Goal: Task Accomplishment & Management: Use online tool/utility

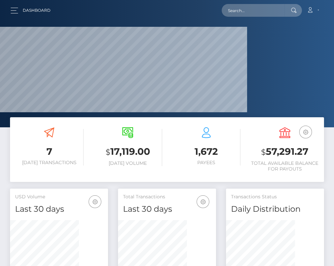
scroll to position [130, 69]
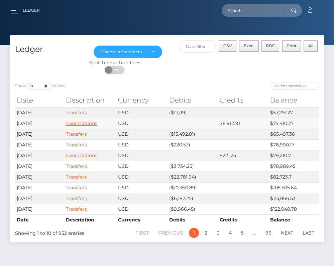
click at [97, 126] on link "Cancellations" at bounding box center [81, 123] width 31 height 6
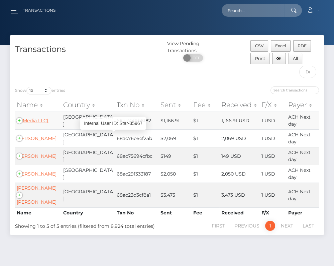
click at [48, 123] on link "(Z Media LLC)" at bounding box center [33, 120] width 32 height 6
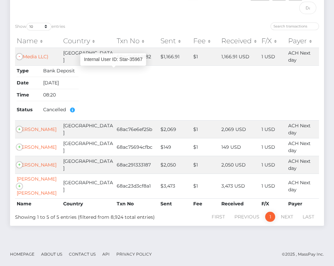
scroll to position [111, 0]
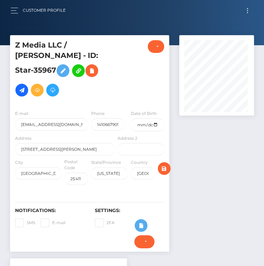
scroll to position [80, 74]
click at [47, 68] on h5 "Z Media LLC / [PERSON_NAME] - ID: Star-35967" at bounding box center [63, 70] width 96 height 60
copy h5 "35967"
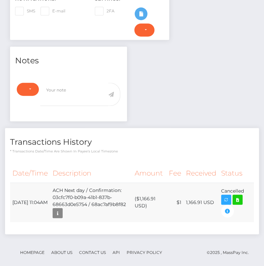
click at [146, 190] on td "($1,166.91 USD)" at bounding box center [149, 201] width 34 height 39
copy td "1,166.91"
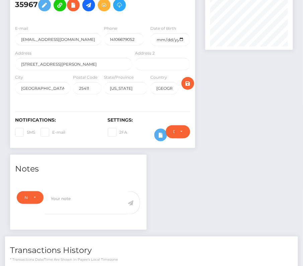
scroll to position [0, 0]
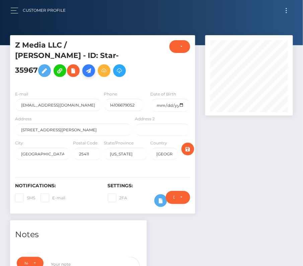
click at [90, 70] on icon at bounding box center [89, 71] width 8 height 8
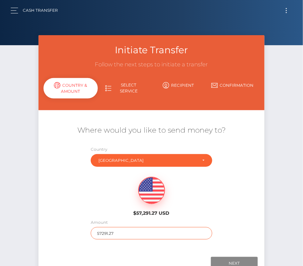
click at [106, 233] on input "57291.27" at bounding box center [151, 233] width 121 height 12
paste input "1,166.91"
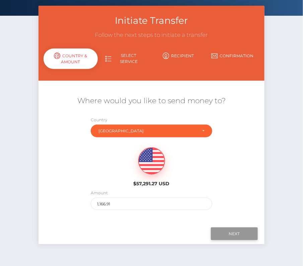
click at [236, 235] on input "Next" at bounding box center [234, 233] width 47 height 13
click at [191, 220] on div "Where would you like to send money to? Country Abkhazia Afghanistan Albania Alg…" at bounding box center [150, 152] width 225 height 142
click at [236, 231] on input "Next" at bounding box center [234, 233] width 47 height 13
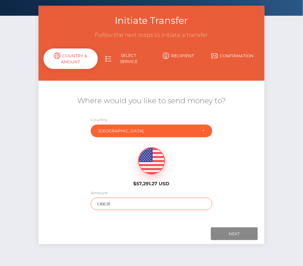
click at [115, 208] on input "1,166.91" at bounding box center [151, 203] width 121 height 12
click at [115, 207] on input "1,166.91" at bounding box center [151, 203] width 121 height 12
drag, startPoint x: 115, startPoint y: 206, endPoint x: 65, endPoint y: 206, distance: 50.8
click at [65, 206] on div "Where would you like to send money to? Country Abkhazia Afghanistan Albania Alg…" at bounding box center [150, 152] width 225 height 121
drag, startPoint x: 130, startPoint y: 203, endPoint x: 61, endPoint y: 203, distance: 68.6
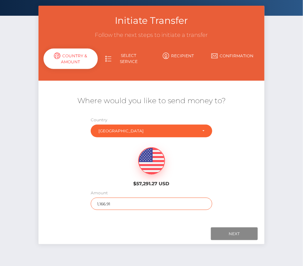
click at [61, 203] on div "Where would you like to send money to? Country Abkhazia Afghanistan Albania Alg…" at bounding box center [150, 152] width 225 height 121
type input "1166.91"
click at [80, 169] on div "$57,291.27 USD" at bounding box center [150, 164] width 225 height 48
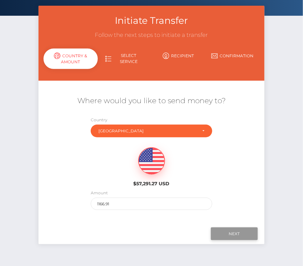
click at [216, 232] on input "Next" at bounding box center [234, 233] width 47 height 13
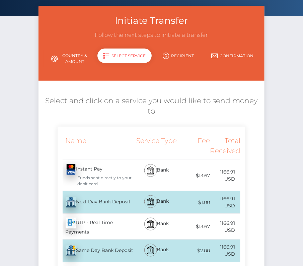
click at [118, 202] on div "Next Day Bank Deposit - USD" at bounding box center [96, 202] width 76 height 19
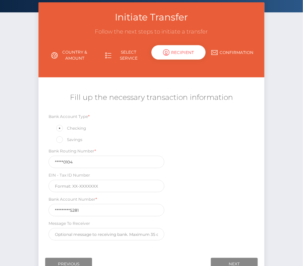
scroll to position [79, 0]
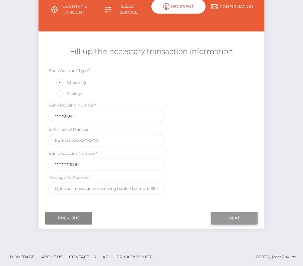
click at [244, 216] on input "Next" at bounding box center [234, 218] width 47 height 13
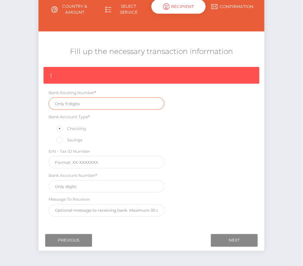
click at [75, 98] on input "text" at bounding box center [106, 103] width 116 height 12
paste input "061000104"
type input "061000104"
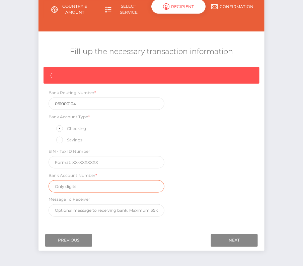
click at [82, 186] on input "text" at bounding box center [106, 186] width 116 height 12
paste input "1000250135281"
type input "1000250135281"
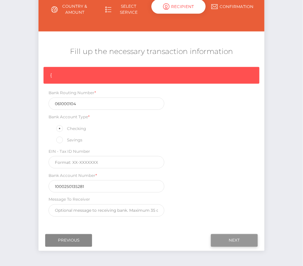
click at [227, 234] on input "Next" at bounding box center [234, 240] width 47 height 13
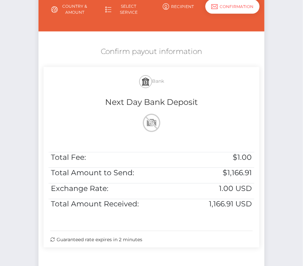
scroll to position [112, 0]
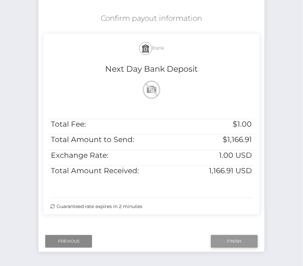
click at [235, 239] on input "Finish" at bounding box center [234, 241] width 47 height 13
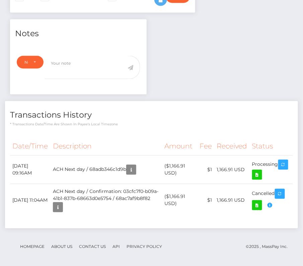
scroll to position [80, 88]
drag, startPoint x: 12, startPoint y: 162, endPoint x: 282, endPoint y: 168, distance: 269.7
click at [282, 168] on tr "[DATE] 09:16AM ACH Next day / 68adb346c1d9b ($1,166.91 USD) $1 1,166.91 USD" at bounding box center [151, 170] width 283 height 28
copy tbody "[DATE] 09:16AM ACH Next day / 68adb346c1d9b ($1,166.91 USD) $1 1,166.91 USD Pro…"
click at [257, 173] on icon at bounding box center [257, 175] width 8 height 8
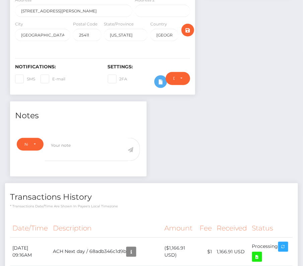
scroll to position [0, 0]
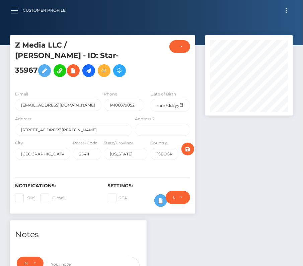
click at [11, 9] on button "button" at bounding box center [16, 10] width 12 height 9
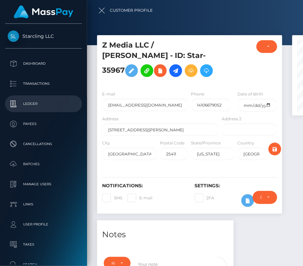
click at [32, 105] on p "Ledger" at bounding box center [44, 104] width 72 height 10
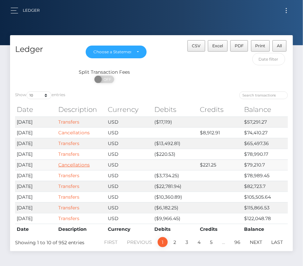
click at [81, 163] on link "Cancellations" at bounding box center [73, 165] width 31 height 6
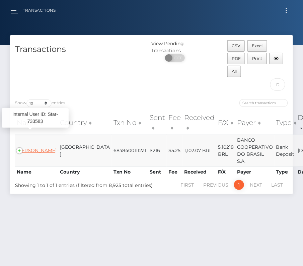
click at [31, 147] on link "[PERSON_NAME]" at bounding box center [37, 150] width 40 height 6
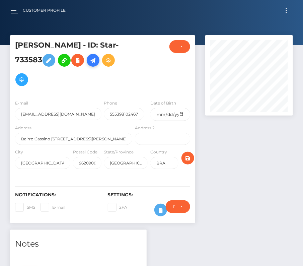
click at [97, 60] on icon at bounding box center [93, 60] width 8 height 8
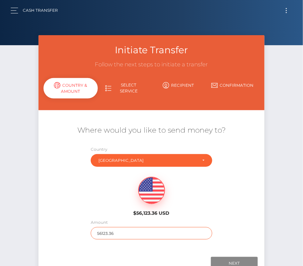
click at [111, 235] on input "56123.36" at bounding box center [151, 233] width 121 height 12
type input "216"
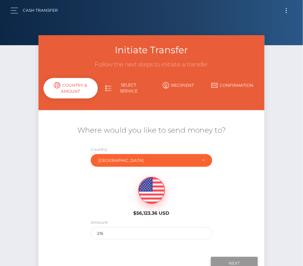
click at [222, 257] on input "Next" at bounding box center [234, 263] width 47 height 13
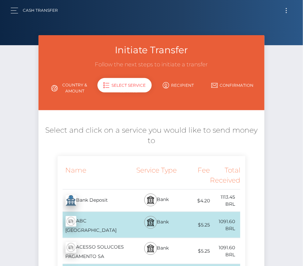
click at [98, 201] on div "Bank Deposit - BRL" at bounding box center [96, 200] width 76 height 19
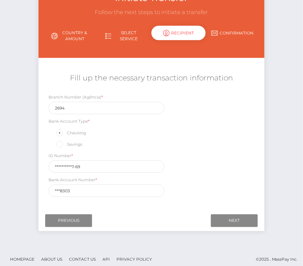
scroll to position [55, 0]
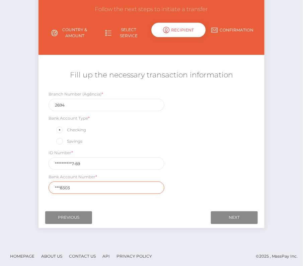
drag, startPoint x: 77, startPoint y: 186, endPoint x: 47, endPoint y: 187, distance: 29.8
click at [47, 187] on div "Bank Account Number * ***8303" at bounding box center [106, 183] width 126 height 21
paste input "114830-"
drag, startPoint x: 70, startPoint y: 185, endPoint x: 70, endPoint y: 235, distance: 50.2
click at [70, 186] on input "114830-3" at bounding box center [106, 187] width 116 height 12
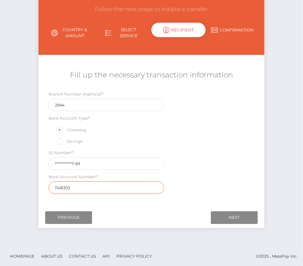
type input "1148303"
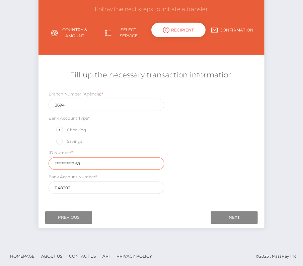
drag, startPoint x: 89, startPoint y: 161, endPoint x: 30, endPoint y: 161, distance: 58.5
click at [30, 161] on div "Initiate Transfer Follow the next steps to initiate a transfer Country & Amount…" at bounding box center [151, 112] width 303 height 265
paste input "140099377"
type input "14009937769"
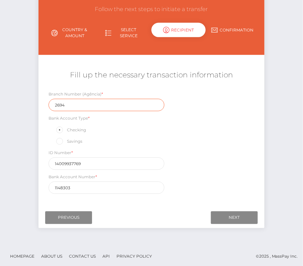
drag, startPoint x: 74, startPoint y: 107, endPoint x: 24, endPoint y: 107, distance: 50.2
click at [24, 107] on div "Initiate Transfer Follow the next steps to initiate a transfer Country & Amount…" at bounding box center [151, 112] width 303 height 265
drag, startPoint x: 80, startPoint y: 102, endPoint x: 37, endPoint y: 102, distance: 42.8
click at [38, 102] on div "Initiate Transfer Follow the next steps to initiate a transfer Country & Amount…" at bounding box center [150, 107] width 235 height 255
click at [267, 167] on div "Initiate Transfer Follow the next steps to initiate a transfer Country & Amount…" at bounding box center [150, 107] width 235 height 255
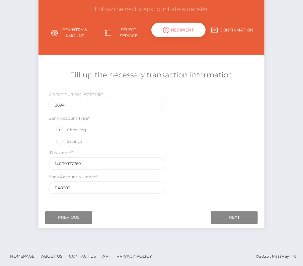
click at [195, 160] on div "Branch Number (Agência) * 2694 Bank Account Type * Checking Savings ID Number *…" at bounding box center [150, 143] width 225 height 107
click at [244, 216] on input "Next" at bounding box center [234, 217] width 47 height 13
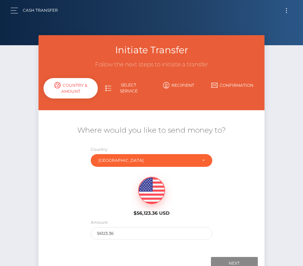
scroll to position [47, 0]
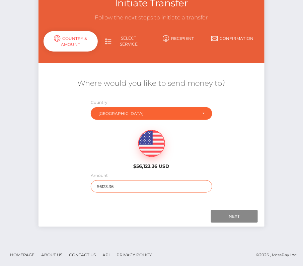
click at [113, 188] on input "56123.36" at bounding box center [151, 186] width 121 height 12
type input "216"
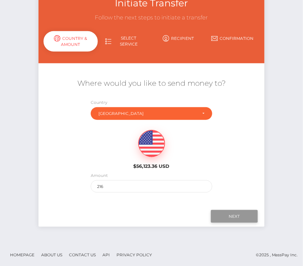
click at [241, 215] on input "Next" at bounding box center [234, 216] width 47 height 13
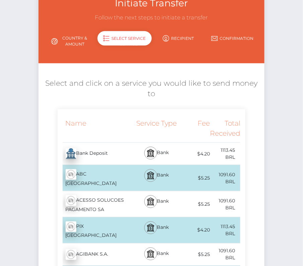
click at [93, 156] on div "Bank Deposit - BRL" at bounding box center [96, 153] width 76 height 19
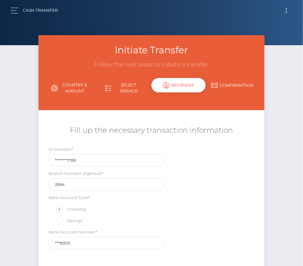
scroll to position [24, 0]
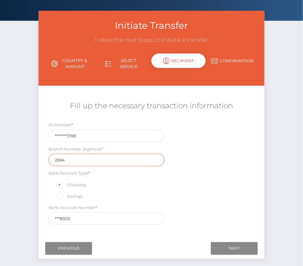
drag, startPoint x: 68, startPoint y: 157, endPoint x: 48, endPoint y: 157, distance: 20.1
click at [48, 157] on div "Branch Number (Agência) * 2694" at bounding box center [106, 155] width 126 height 21
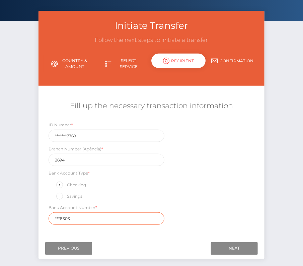
drag, startPoint x: 73, startPoint y: 217, endPoint x: 37, endPoint y: 217, distance: 35.1
click at [37, 217] on div "Initiate Transfer Follow the next steps to initiate a transfer Country & Amount…" at bounding box center [150, 138] width 235 height 255
paste input "114830-"
click at [68, 217] on input "114830-3" at bounding box center [106, 218] width 116 height 12
type input "1148303"
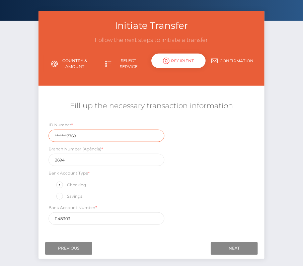
drag, startPoint x: 88, startPoint y: 135, endPoint x: 84, endPoint y: 135, distance: 3.7
click at [87, 135] on input "*******7769" at bounding box center [106, 135] width 116 height 12
drag, startPoint x: 83, startPoint y: 135, endPoint x: 19, endPoint y: 135, distance: 63.2
click at [19, 135] on div "Initiate Transfer Follow the next steps to initiate a transfer Country & Amount…" at bounding box center [151, 143] width 303 height 265
paste input "1400993"
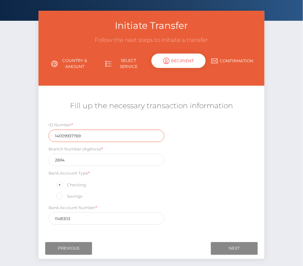
type input "14009937769"
click at [189, 197] on div "ID Number * 14009937769 Branch Number (Agência) * 2694 Bank Account Type * Chec…" at bounding box center [150, 174] width 225 height 107
click at [229, 246] on input "Next" at bounding box center [234, 248] width 47 height 13
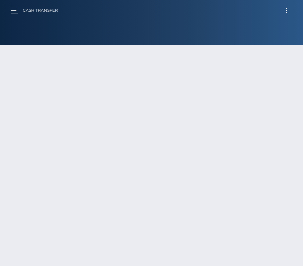
scroll to position [24, 0]
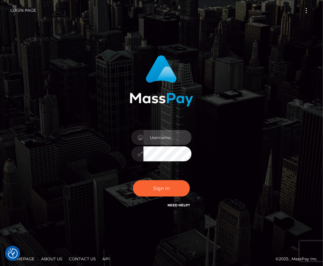
click at [164, 137] on input "text" at bounding box center [167, 137] width 48 height 15
type input "kateo"
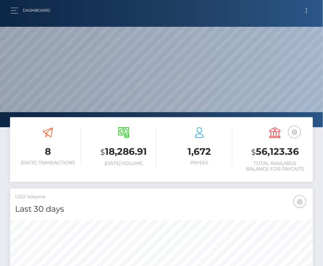
scroll to position [118, 147]
click at [13, 9] on button "button" at bounding box center [16, 10] width 12 height 9
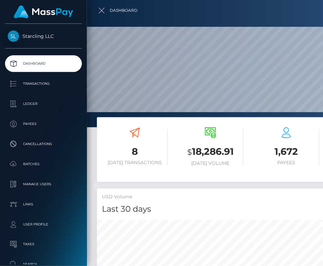
click at [101, 12] on div at bounding box center [248, 133] width 323 height 266
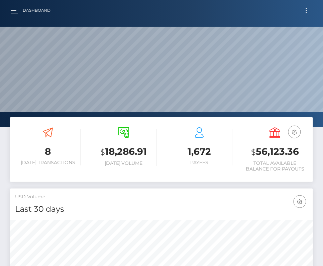
click at [307, 11] on button "Toggle navigation" at bounding box center [306, 10] width 12 height 9
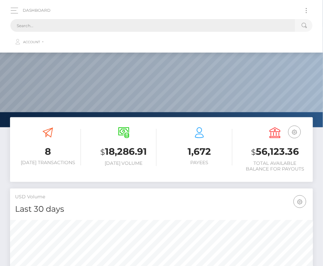
click at [198, 25] on input "text" at bounding box center [152, 25] width 285 height 13
paste input "733583"
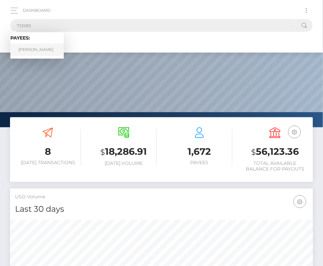
type input "733583"
click at [41, 46] on link "[PERSON_NAME]" at bounding box center [37, 49] width 54 height 12
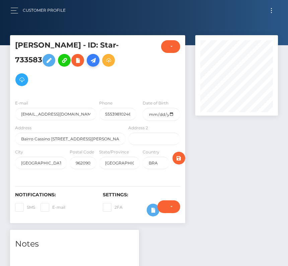
click at [97, 59] on icon at bounding box center [93, 60] width 8 height 8
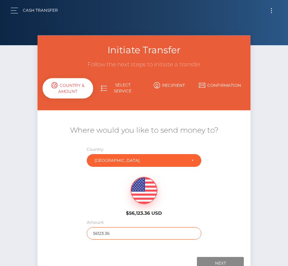
click at [100, 232] on input "56123.36" at bounding box center [144, 233] width 114 height 12
type input "216"
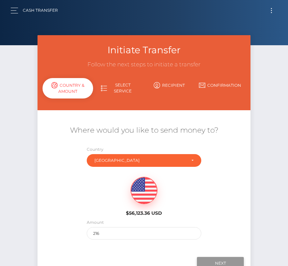
click at [204, 257] on input "Next" at bounding box center [220, 263] width 47 height 13
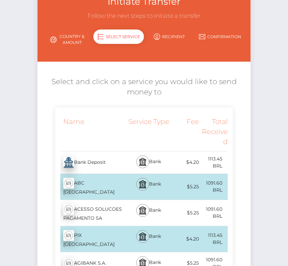
scroll to position [74, 0]
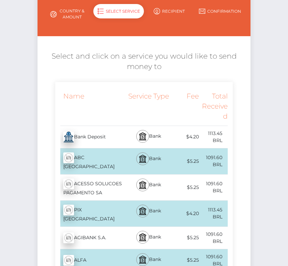
click at [87, 136] on div "Bank Deposit - BRL" at bounding box center [91, 136] width 72 height 19
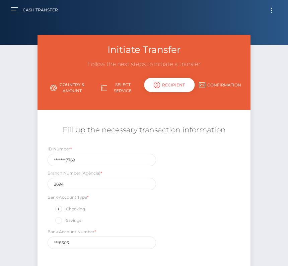
scroll to position [0, 0]
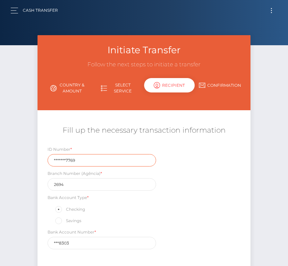
drag, startPoint x: 77, startPoint y: 160, endPoint x: 7, endPoint y: 160, distance: 70.6
click at [7, 160] on div "Initiate Transfer Follow the next steps to initiate a transfer Country & Amount…" at bounding box center [144, 167] width 288 height 265
paste input "1400993"
type input "14009937769"
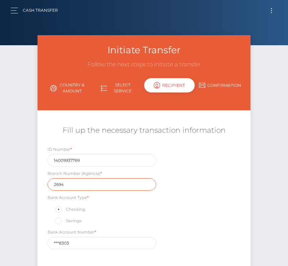
click at [69, 184] on input "2694" at bounding box center [101, 184] width 108 height 12
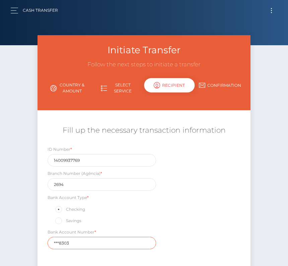
drag, startPoint x: 73, startPoint y: 241, endPoint x: 34, endPoint y: 241, distance: 39.5
click at [34, 241] on div "Initiate Transfer Follow the next steps to initiate a transfer Country & Amount…" at bounding box center [143, 162] width 223 height 255
paste input "114830-"
click at [69, 241] on input "114830-3" at bounding box center [101, 242] width 108 height 12
type input "1148303"
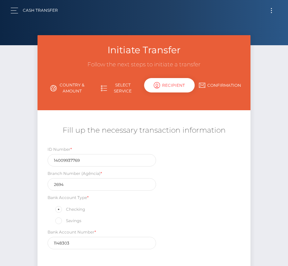
click at [113, 210] on div "Checking" at bounding box center [101, 209] width 108 height 9
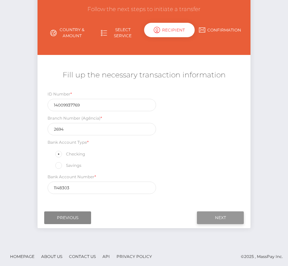
click at [220, 217] on input "Next" at bounding box center [220, 217] width 47 height 13
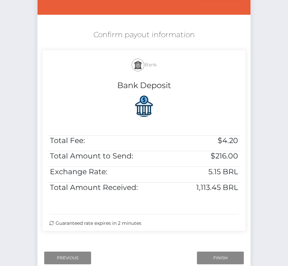
scroll to position [100, 0]
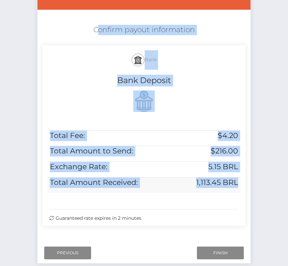
drag, startPoint x: 92, startPoint y: 24, endPoint x: 238, endPoint y: 179, distance: 213.7
click at [238, 179] on div "Confirm payout information Bank Bank Deposit Total Fee: $4.20 Total Amount to S…" at bounding box center [143, 126] width 213 height 211
copy div "Confirm payout information Bank Bank Deposit Total Fee: $4.20 Total Amount to S…"
click at [214, 252] on input "Finish" at bounding box center [220, 252] width 47 height 13
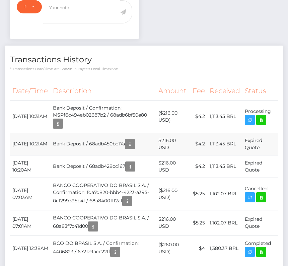
scroll to position [265, 0]
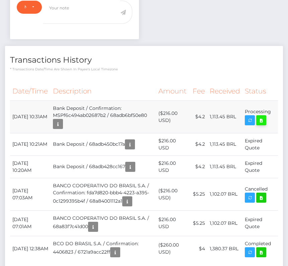
click at [262, 116] on icon at bounding box center [261, 120] width 8 height 8
click at [218, 82] on th "Received" at bounding box center [224, 91] width 35 height 18
click at [131, 197] on icon "button" at bounding box center [127, 201] width 8 height 8
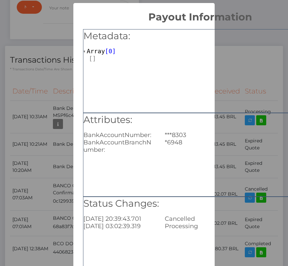
scroll to position [22, 0]
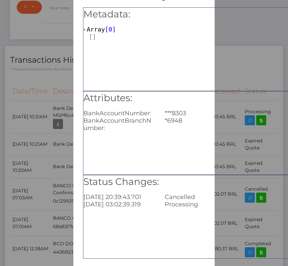
click at [35, 130] on div "× Payout Information Metadata: Array [ 0 ] Attributes: BankAccountNumber: ***83…" at bounding box center [144, 133] width 288 height 266
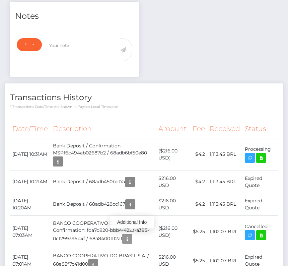
scroll to position [0, 0]
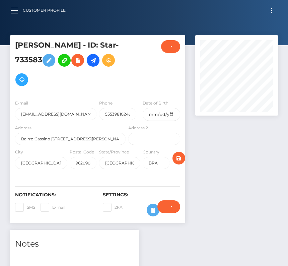
click at [14, 14] on button "button" at bounding box center [16, 10] width 12 height 9
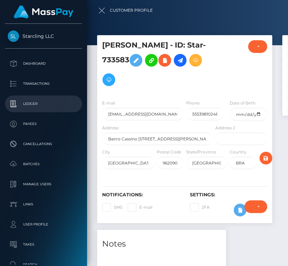
click at [36, 103] on p "Ledger" at bounding box center [44, 104] width 72 height 10
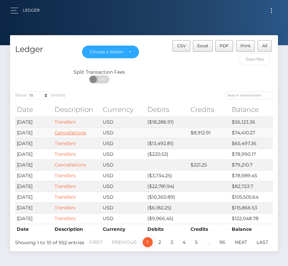
click at [70, 131] on link "Cancellations" at bounding box center [70, 132] width 31 height 6
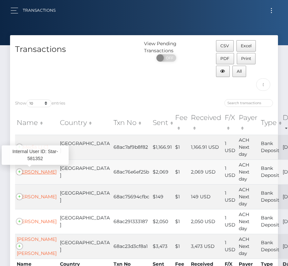
click at [33, 169] on link "[PERSON_NAME]" at bounding box center [37, 172] width 40 height 6
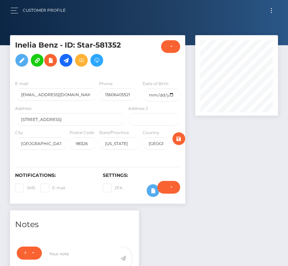
click at [104, 46] on h5 "Inelia Benz - ID: Star-581352" at bounding box center [68, 55] width 107 height 30
copy h5 "581352"
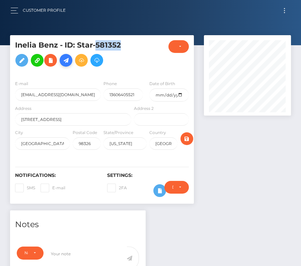
click at [64, 63] on icon at bounding box center [66, 60] width 8 height 8
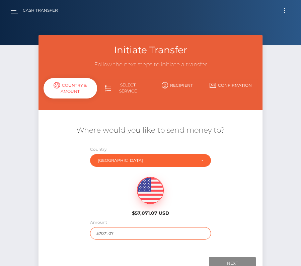
click at [112, 229] on input "57071.07" at bounding box center [150, 233] width 120 height 12
type input "2069"
click at [101, 205] on div "$57,071.07 USD" at bounding box center [150, 194] width 224 height 48
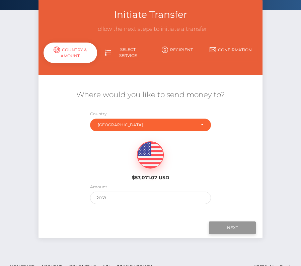
click at [237, 226] on input "Next" at bounding box center [232, 227] width 47 height 13
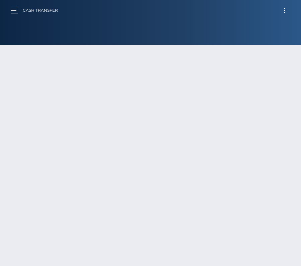
scroll to position [35, 0]
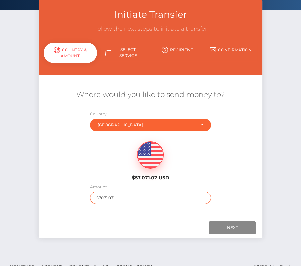
click at [104, 197] on input "57071.07" at bounding box center [150, 197] width 120 height 12
drag, startPoint x: 137, startPoint y: 198, endPoint x: 69, endPoint y: 198, distance: 68.2
click at [69, 198] on div "Where would you like to send money to? Country Abkhazia [GEOGRAPHIC_DATA] [GEOG…" at bounding box center [150, 146] width 224 height 121
type input "2069"
click at [74, 158] on div "$57,071.07 USD" at bounding box center [150, 158] width 224 height 48
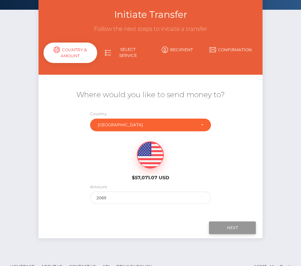
click at [226, 224] on input "Next" at bounding box center [232, 227] width 47 height 13
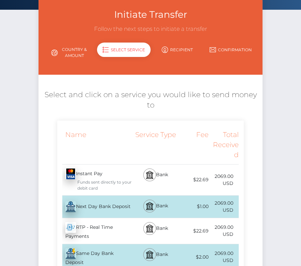
click at [123, 206] on div "Next Day Bank Deposit - USD" at bounding box center [95, 206] width 76 height 19
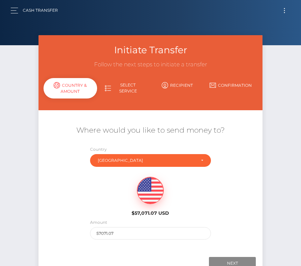
scroll to position [35, 0]
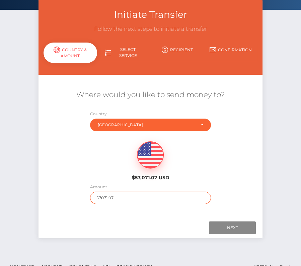
click at [101, 198] on input "57071.07" at bounding box center [150, 197] width 120 height 12
type input "2069"
click at [75, 168] on div "$57,071.07 USD" at bounding box center [150, 158] width 224 height 48
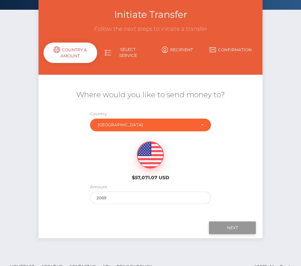
click at [233, 226] on input "Next" at bounding box center [232, 227] width 47 height 13
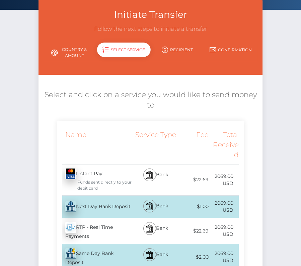
click at [101, 203] on div "Next Day Bank Deposit - USD" at bounding box center [95, 206] width 76 height 19
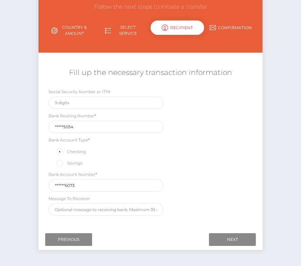
scroll to position [79, 0]
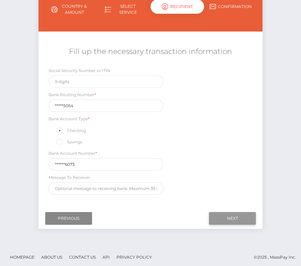
click at [236, 214] on input "Next" at bounding box center [232, 218] width 47 height 13
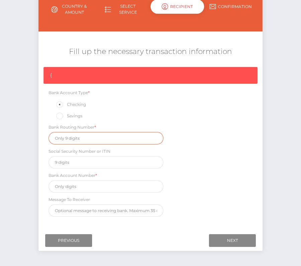
click at [67, 136] on input "text" at bounding box center [105, 138] width 115 height 12
paste input "123205054"
type input "123205054"
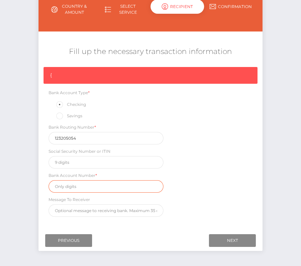
click at [74, 180] on input "text" at bounding box center [105, 186] width 115 height 12
paste input "3966476073"
type input "3966476073"
click at [213, 194] on div "{ Bank Account Type * Checking Savings Bank Routing Number * 123205054 Social S…" at bounding box center [150, 143] width 224 height 153
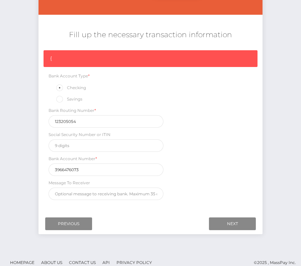
scroll to position [96, 0]
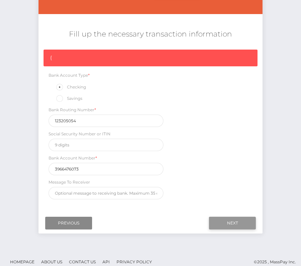
click at [239, 220] on input "Next" at bounding box center [232, 222] width 47 height 13
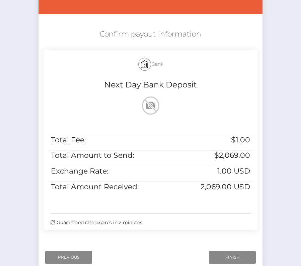
scroll to position [136, 0]
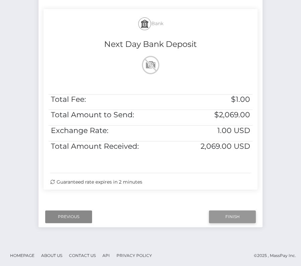
click at [232, 218] on input "Finish" at bounding box center [232, 216] width 47 height 13
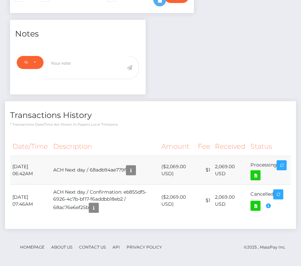
scroll to position [80, 87]
drag, startPoint x: 12, startPoint y: 164, endPoint x: 284, endPoint y: 164, distance: 271.3
click at [284, 164] on tr "[DATE] 06:42AM ACH Next day / 68adb94ae779f ($2,069.00 USD) $1 2,069.00 USD" at bounding box center [150, 170] width 281 height 28
copy tr "[DATE] 06:42AM ACH Next day / 68adb94ae779f ($2,069.00 USD) $1 2,069.00 USD Pro…"
click at [257, 174] on icon at bounding box center [255, 175] width 8 height 8
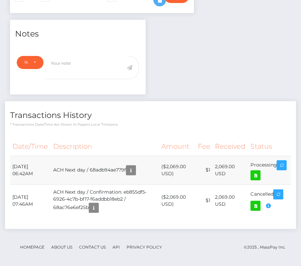
click at [12, 164] on td "[DATE] 06:42AM" at bounding box center [30, 170] width 41 height 28
drag, startPoint x: 10, startPoint y: 163, endPoint x: 271, endPoint y: 170, distance: 261.0
click at [271, 170] on tr "[DATE] 06:42AM ACH Next day / 68adb94ae779f ($2,069.00 USD) $1 2,069.00 USD" at bounding box center [150, 170] width 281 height 28
click at [10, 193] on td "[DATE] 07:46AM" at bounding box center [30, 200] width 41 height 32
drag, startPoint x: 10, startPoint y: 193, endPoint x: 274, endPoint y: 192, distance: 263.9
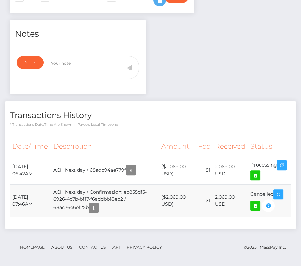
click at [274, 192] on tr "[DATE] 07:46AM ACH Next day / Confirmation: eb855df5-6926-4c7b-bf17-f6addbb18eb…" at bounding box center [150, 200] width 281 height 32
copy tr "[DATE] 07:46AM ACH Next day / Confirmation: eb855df5-6926-4c7b-bf17-f6addbb18eb…"
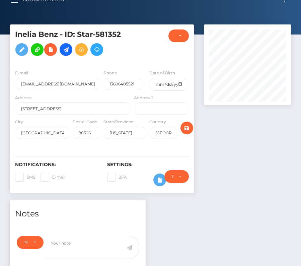
scroll to position [0, 0]
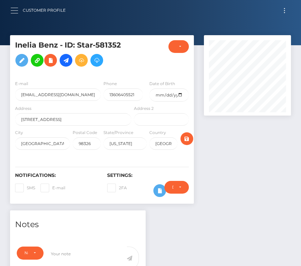
click at [18, 13] on button "button" at bounding box center [16, 10] width 12 height 9
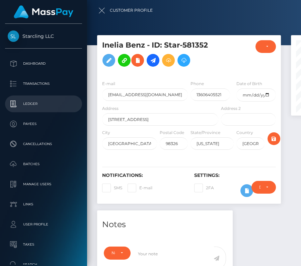
click at [29, 103] on p "Ledger" at bounding box center [44, 104] width 72 height 10
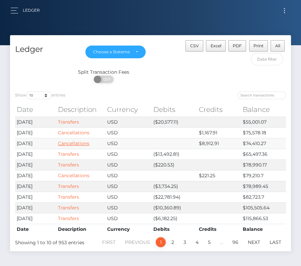
click at [74, 140] on link "Cancellations" at bounding box center [73, 143] width 31 height 6
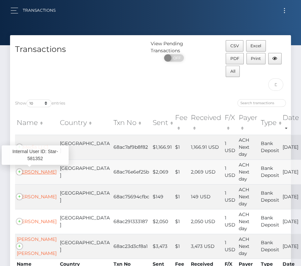
click at [38, 170] on link "[PERSON_NAME]" at bounding box center [37, 172] width 40 height 6
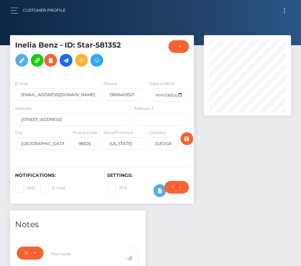
scroll to position [80, 87]
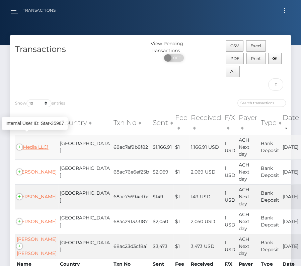
click at [29, 144] on link "(Z Media LLC)" at bounding box center [33, 147] width 32 height 6
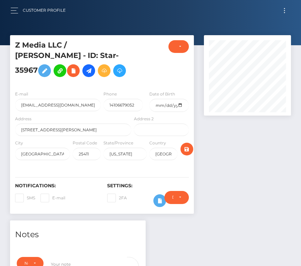
scroll to position [80, 87]
click at [46, 69] on h5 "Z Media LLC / [PERSON_NAME] - ID: Star-35967" at bounding box center [71, 60] width 112 height 40
copy h5 "35967"
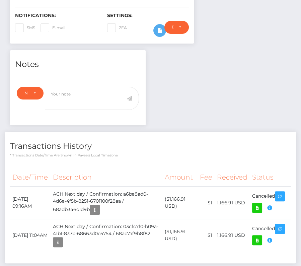
scroll to position [224, 0]
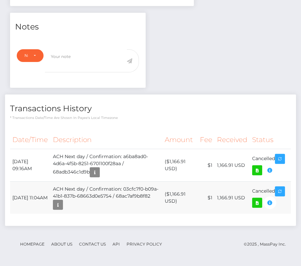
drag, startPoint x: 12, startPoint y: 191, endPoint x: 275, endPoint y: 193, distance: 262.9
click at [275, 193] on tr "August 25, 2025 11:04AM ACH Next day / Confirmation: 03cfc7f0-b09a-41b1-837b-68…" at bounding box center [150, 197] width 281 height 32
copy tr "August 25, 2025 11:04AM ACH Next day / Confirmation: 03cfc7f0-b09a-41b1-837b-68…"
click at [36, 213] on td "August 25, 2025 11:04AM" at bounding box center [30, 197] width 40 height 32
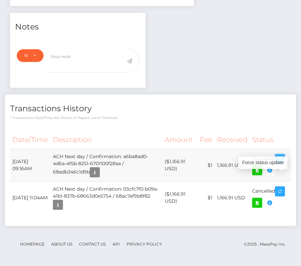
drag, startPoint x: 13, startPoint y: 161, endPoint x: 276, endPoint y: 159, distance: 263.6
click at [276, 159] on tr "August 26, 2025 09:16AM ACH Next day / Confirmation: a6ba8ad0-4d6a-4f5b-8251-67…" at bounding box center [150, 165] width 281 height 32
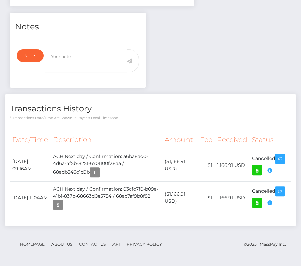
copy tr "August 26, 2025 09:16AM ACH Next day / Confirmation: a6ba8ad0-4d6a-4f5b-8251-67…"
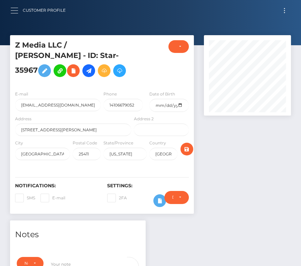
click at [16, 12] on button "button" at bounding box center [16, 10] width 12 height 9
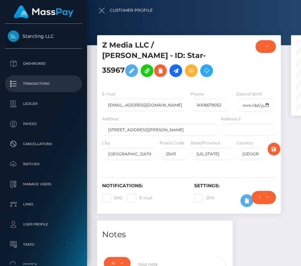
click at [37, 82] on p "Transactions" at bounding box center [44, 84] width 72 height 10
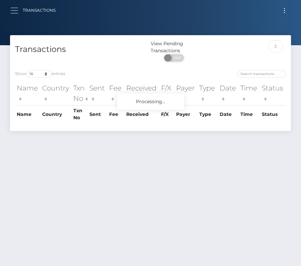
click at [13, 10] on span "button" at bounding box center [14, 10] width 7 height 0
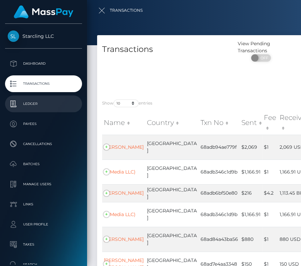
click at [28, 107] on p "Ledger" at bounding box center [44, 104] width 72 height 10
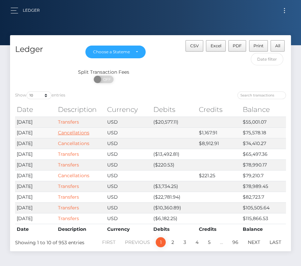
click at [73, 131] on link "Cancellations" at bounding box center [73, 132] width 31 height 6
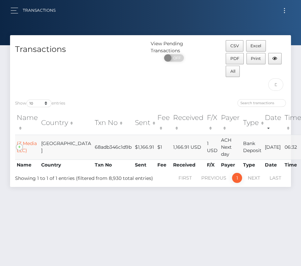
click at [27, 146] on td "(Z Media LLC)" at bounding box center [27, 146] width 24 height 25
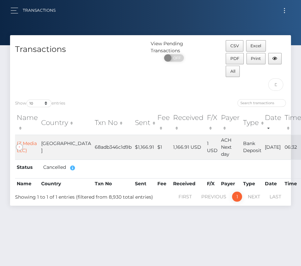
click at [72, 167] on icon "button" at bounding box center [72, 168] width 8 height 8
click at [31, 143] on link "(Z Media LLC)" at bounding box center [27, 146] width 20 height 13
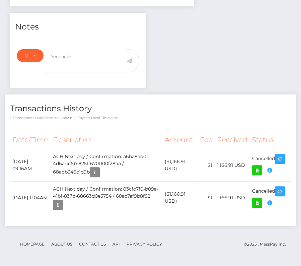
scroll to position [80, 87]
click at [267, 174] on icon "button" at bounding box center [270, 170] width 8 height 8
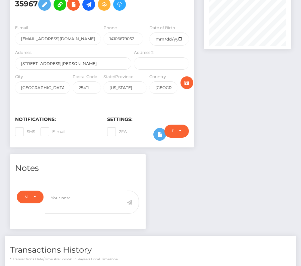
scroll to position [0, 0]
